Goal: Transaction & Acquisition: Book appointment/travel/reservation

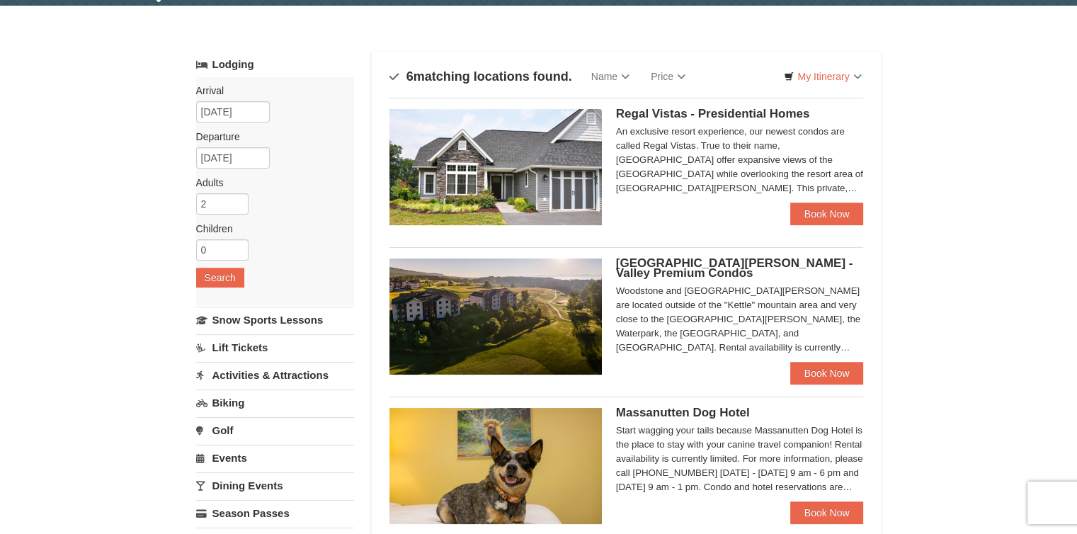
scroll to position [43, 0]
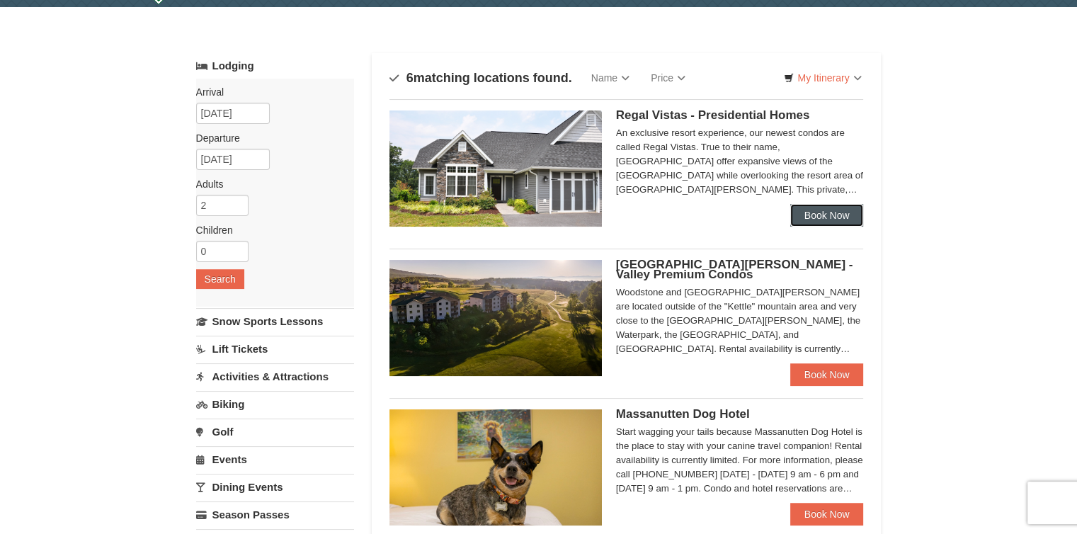
click at [815, 213] on link "Book Now" at bounding box center [828, 215] width 74 height 23
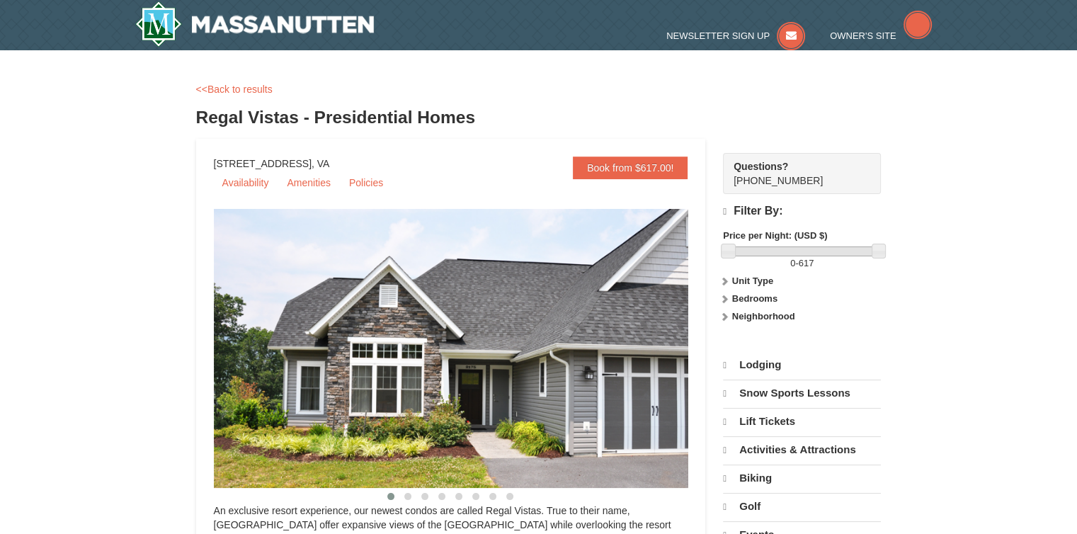
select select "10"
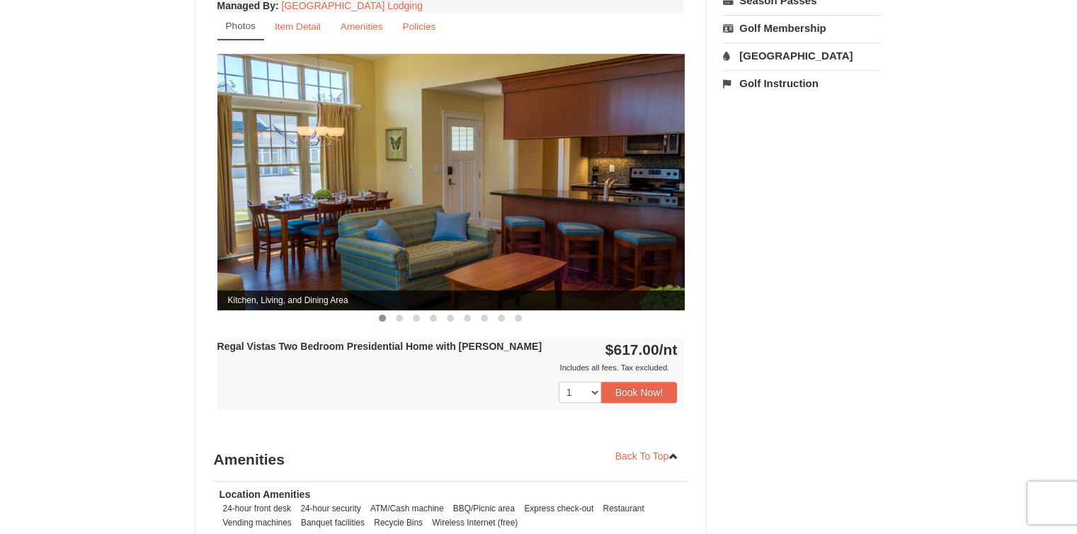
scroll to position [583, 0]
click at [405, 312] on button at bounding box center [399, 319] width 17 height 14
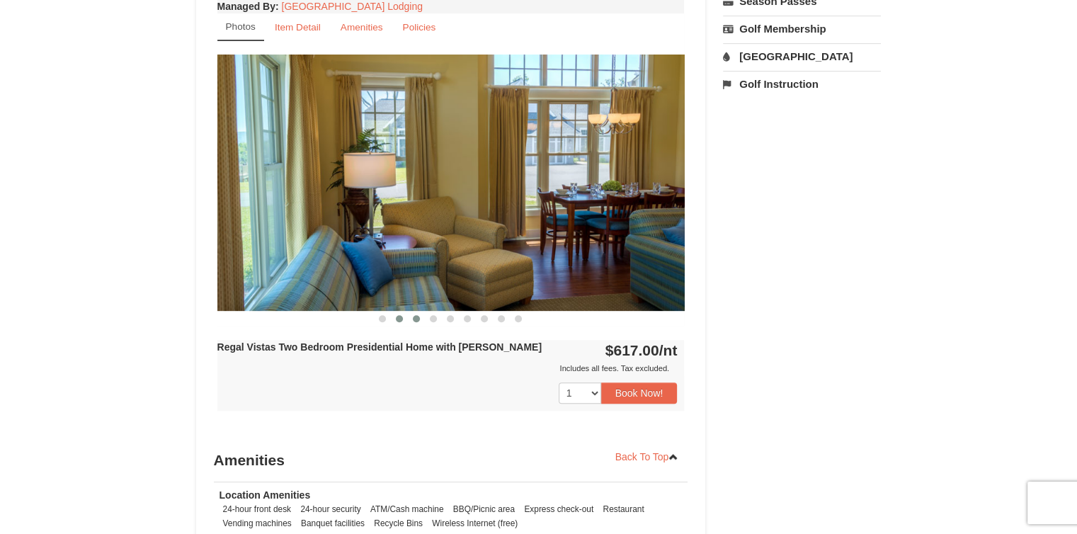
click at [417, 315] on span at bounding box center [416, 318] width 7 height 7
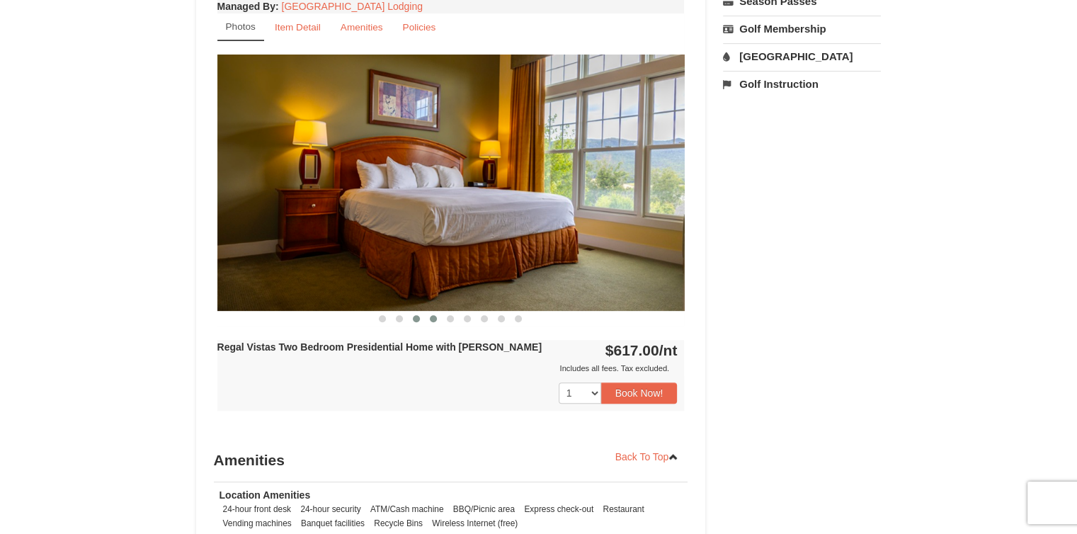
click at [436, 315] on span at bounding box center [433, 318] width 7 height 7
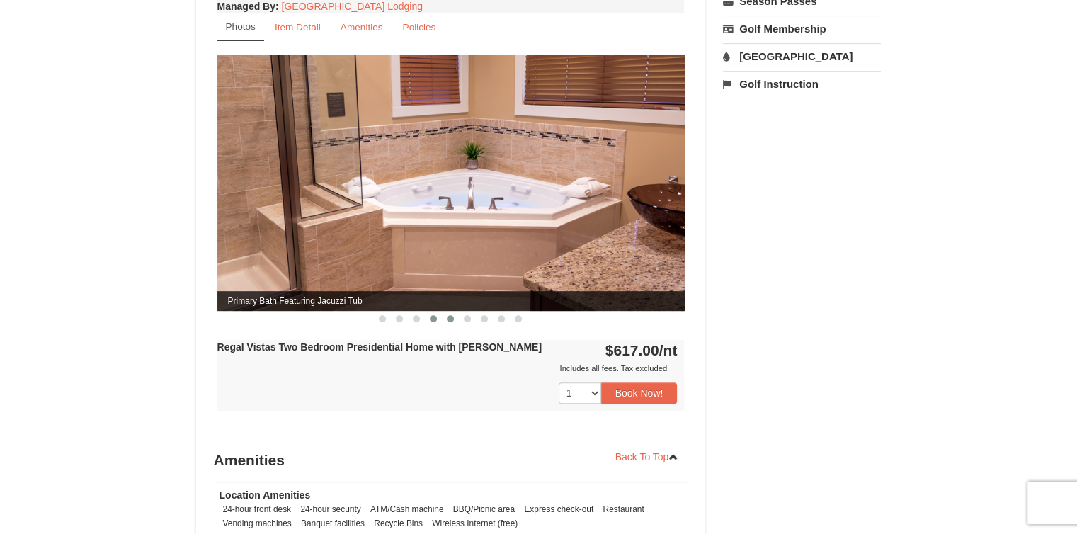
click at [451, 315] on span at bounding box center [450, 318] width 7 height 7
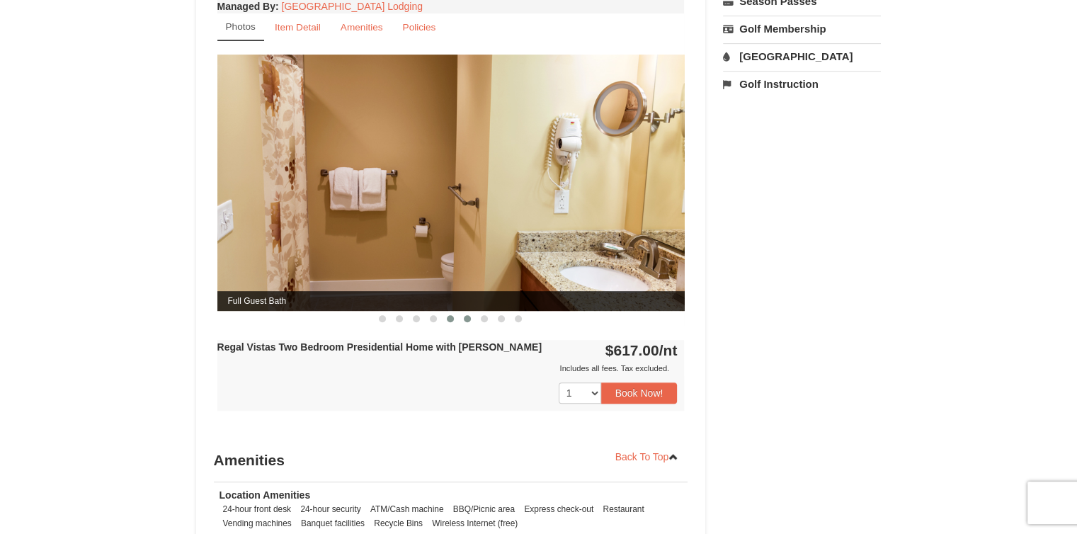
click at [465, 315] on span at bounding box center [467, 318] width 7 height 7
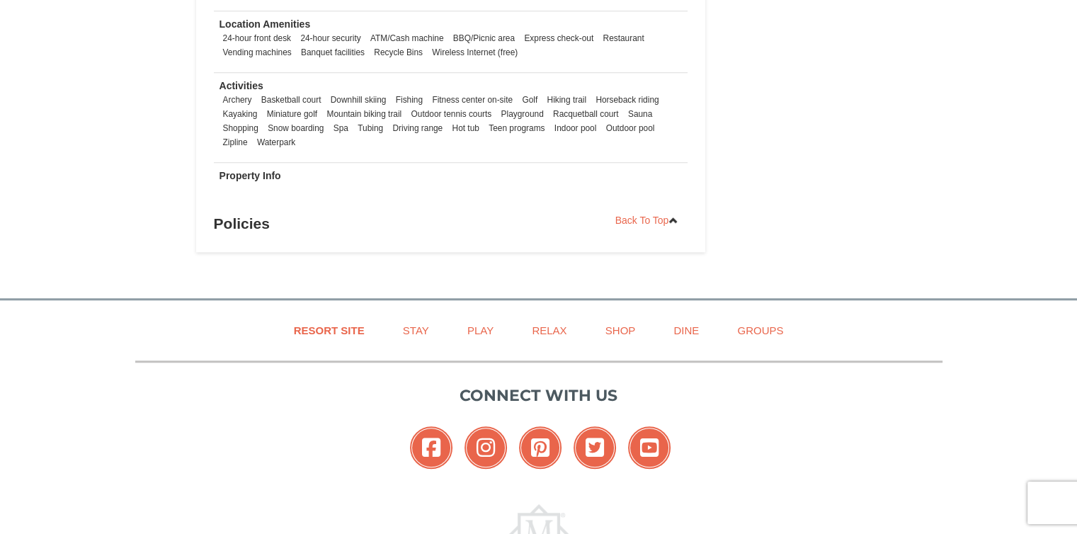
scroll to position [1142, 0]
